Goal: Information Seeking & Learning: Compare options

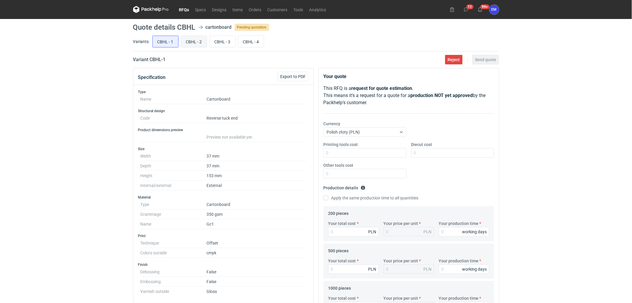
click at [199, 42] on input "CBHL - 2" at bounding box center [194, 41] width 26 height 11
radio input "true"
click at [225, 40] on input "CBHL - 3" at bounding box center [223, 41] width 26 height 11
radio input "true"
click at [249, 41] on input "CBHL - 4" at bounding box center [251, 41] width 26 height 11
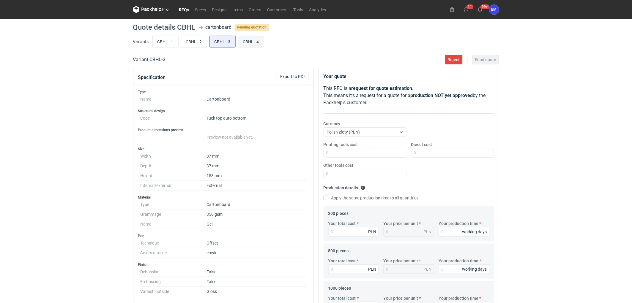
radio input "true"
click at [219, 39] on input "CBHL - 3" at bounding box center [223, 41] width 26 height 11
radio input "true"
click at [193, 42] on input "CBHL - 2" at bounding box center [194, 41] width 26 height 11
radio input "true"
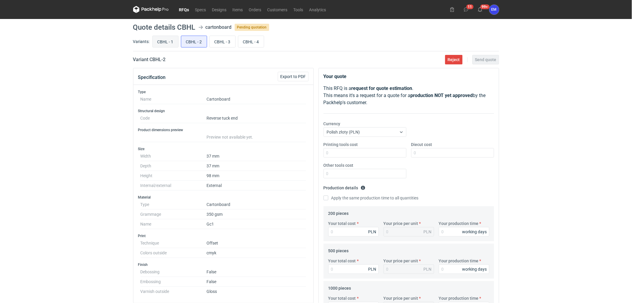
click at [164, 42] on input "CBHL - 1" at bounding box center [166, 41] width 26 height 11
radio input "true"
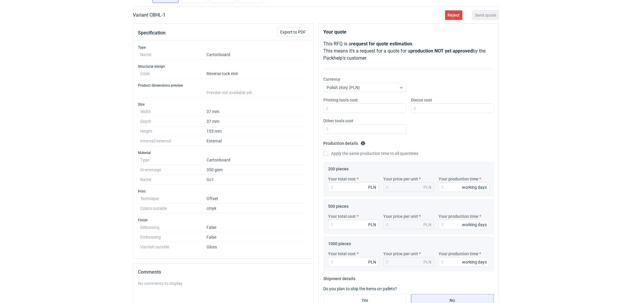
scroll to position [33, 0]
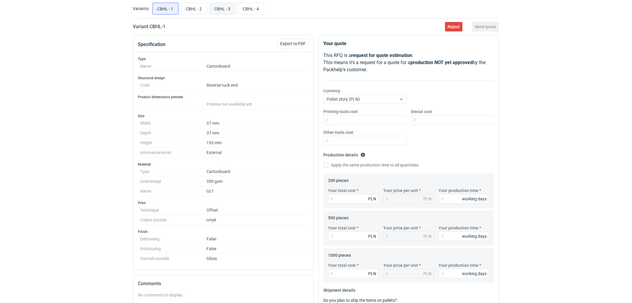
click at [221, 9] on input "CBHL - 3" at bounding box center [223, 8] width 26 height 11
radio input "true"
click at [163, 10] on input "CBHL - 1" at bounding box center [166, 8] width 26 height 11
radio input "true"
click at [226, 6] on input "CBHL - 3" at bounding box center [223, 8] width 26 height 11
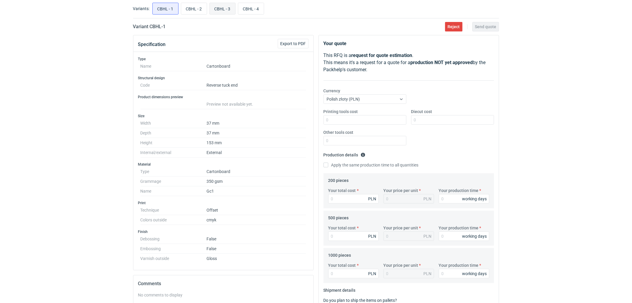
radio input "true"
click at [249, 7] on input "CBHL - 4" at bounding box center [251, 8] width 26 height 11
radio input "true"
click at [162, 6] on input "CBHL - 1" at bounding box center [166, 8] width 26 height 11
radio input "true"
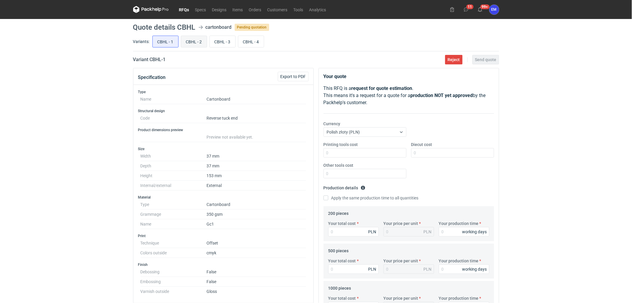
click at [191, 41] on input "CBHL - 2" at bounding box center [194, 41] width 26 height 11
radio input "true"
click at [226, 38] on input "CBHL - 3" at bounding box center [223, 41] width 26 height 11
radio input "true"
click at [171, 45] on input "CBHL - 1" at bounding box center [166, 41] width 26 height 11
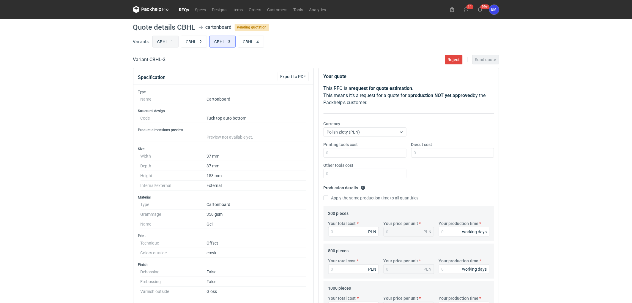
radio input "true"
click at [186, 42] on input "CBHL - 2" at bounding box center [194, 41] width 26 height 11
radio input "true"
